Goal: Task Accomplishment & Management: Manage account settings

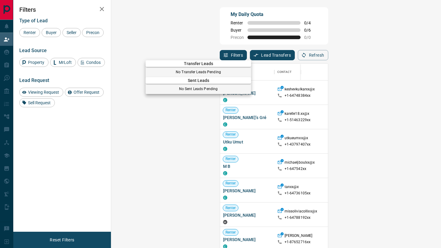
scroll to position [189, 317]
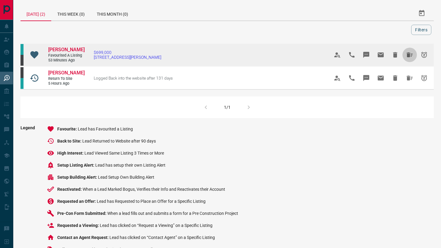
click at [409, 58] on icon "Hide All from Barbara Haynes" at bounding box center [409, 54] width 7 height 7
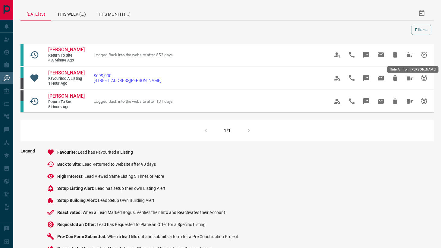
click at [409, 58] on icon "Hide All from Jalen Nguyen" at bounding box center [409, 54] width 7 height 7
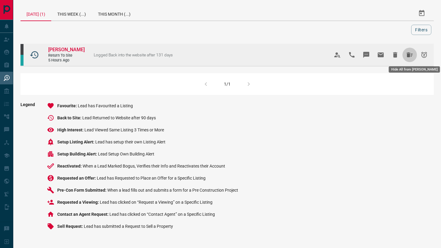
click at [409, 53] on icon "Hide All from Wayne Guo" at bounding box center [410, 54] width 6 height 5
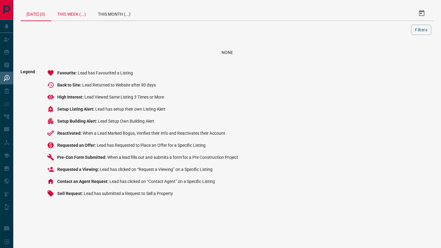
click at [80, 16] on div "This Week (...)" at bounding box center [71, 13] width 41 height 14
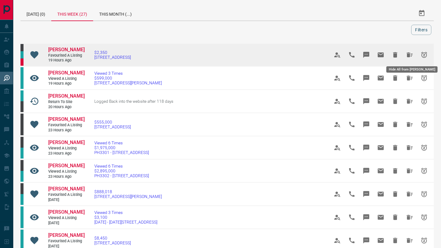
click at [411, 55] on icon "Hide All from Jessica Albotra" at bounding box center [410, 54] width 6 height 5
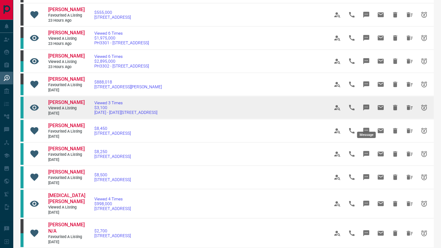
scroll to position [113, 0]
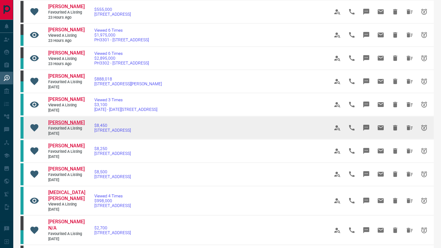
click at [67, 125] on span "[PERSON_NAME]" at bounding box center [66, 123] width 36 height 6
click at [410, 130] on icon "Hide All from Gloria Reuben" at bounding box center [410, 127] width 6 height 5
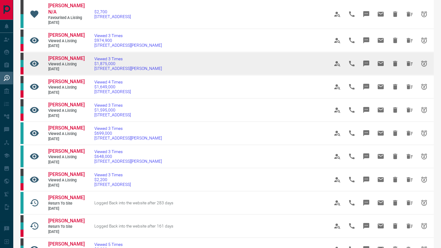
scroll to position [236, 0]
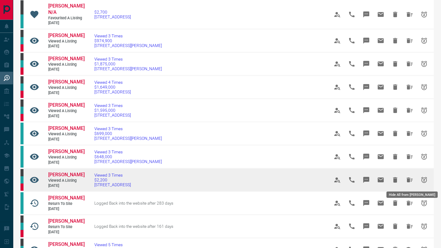
click at [410, 180] on icon "Hide All from Katia Bianchini" at bounding box center [409, 179] width 7 height 7
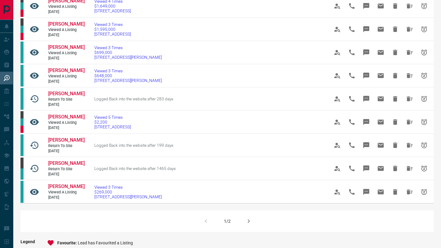
scroll to position [314, 0]
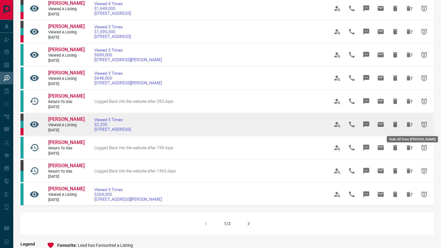
click at [409, 126] on icon "Hide All from Sara Bianchini" at bounding box center [410, 124] width 6 height 5
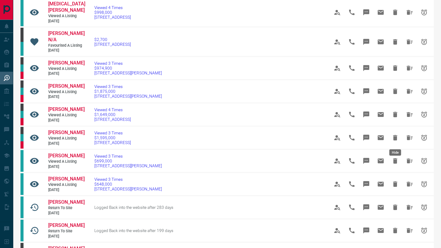
scroll to position [447, 0]
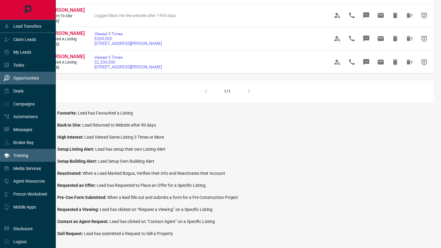
click at [2, 157] on div "Training" at bounding box center [28, 155] width 56 height 13
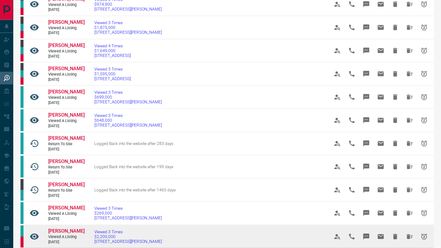
scroll to position [0, 0]
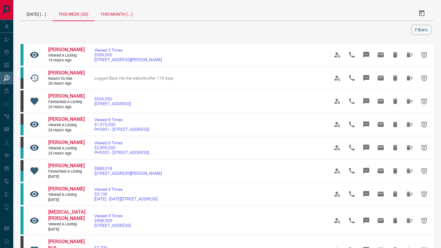
click at [120, 12] on div "This Month (...)" at bounding box center [116, 13] width 45 height 14
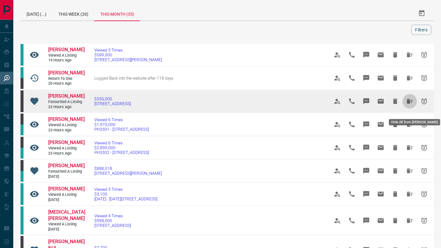
click at [411, 105] on icon "Hide All from Dylan Viero" at bounding box center [409, 101] width 7 height 7
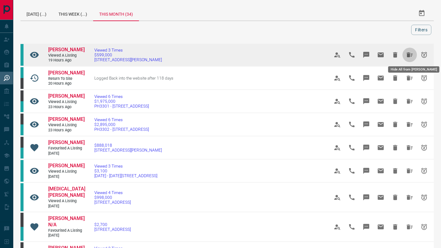
click at [409, 58] on icon "Hide All from James Hong" at bounding box center [409, 54] width 7 height 7
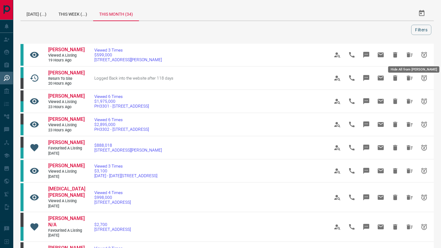
click at [409, 58] on icon "Hide All from James Hong" at bounding box center [409, 54] width 7 height 7
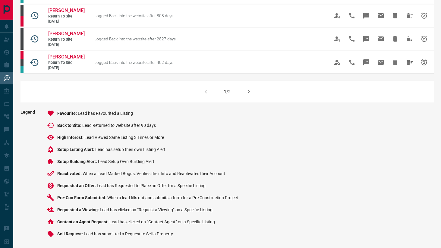
scroll to position [447, 0]
click at [253, 90] on button "button" at bounding box center [248, 91] width 14 height 14
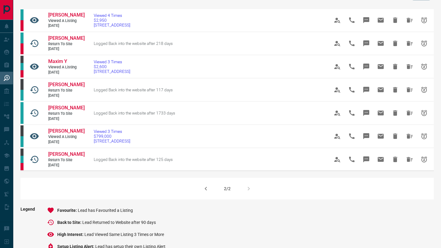
scroll to position [36, 0]
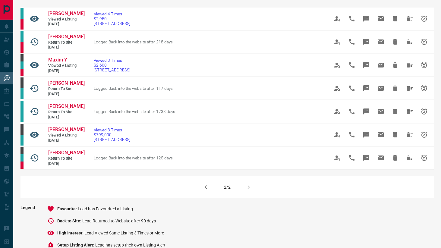
click at [202, 191] on button "button" at bounding box center [206, 187] width 14 height 14
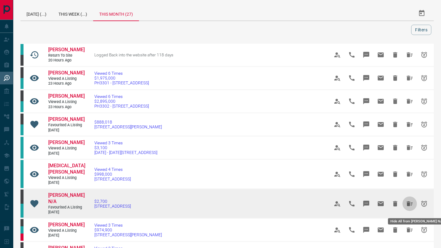
click at [413, 205] on icon "Hide All from Brandon N/A" at bounding box center [409, 203] width 7 height 7
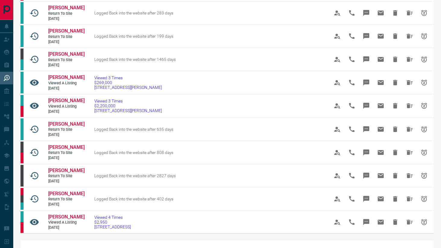
scroll to position [283, 0]
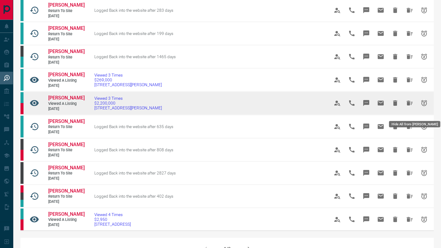
click at [411, 107] on icon "Hide All from Neha Batra" at bounding box center [409, 102] width 7 height 7
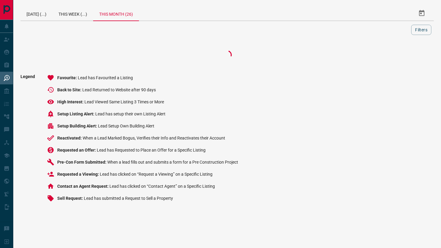
scroll to position [0, 0]
